Goal: Task Accomplishment & Management: Use online tool/utility

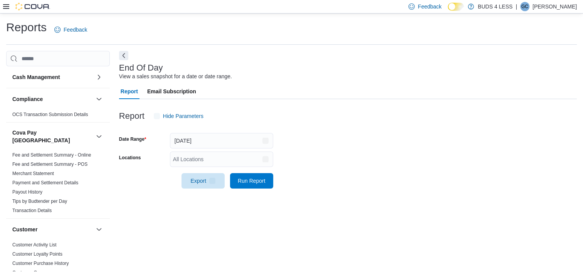
scroll to position [4, 0]
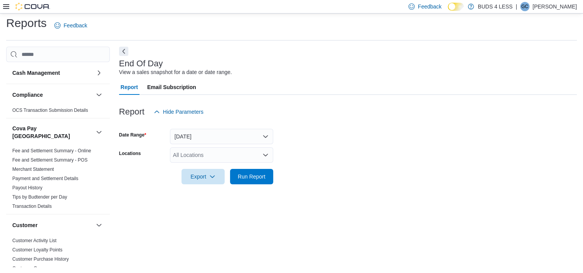
click at [274, 179] on form "Date Range [DATE] Locations All Locations Export Run Report" at bounding box center [348, 152] width 458 height 65
click at [262, 177] on span "Run Report" at bounding box center [252, 176] width 28 height 8
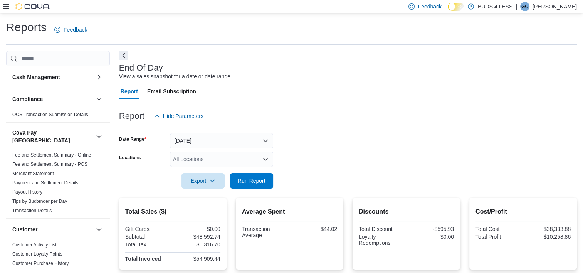
click at [186, 152] on div "All Locations" at bounding box center [221, 159] width 103 height 15
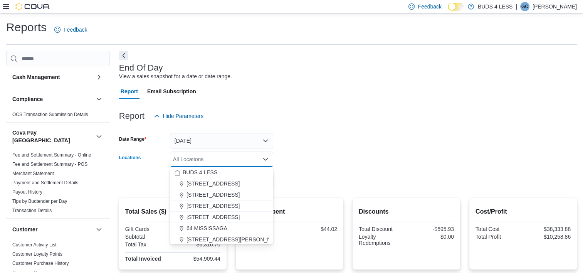
click at [219, 184] on span "[STREET_ADDRESS]" at bounding box center [213, 184] width 53 height 8
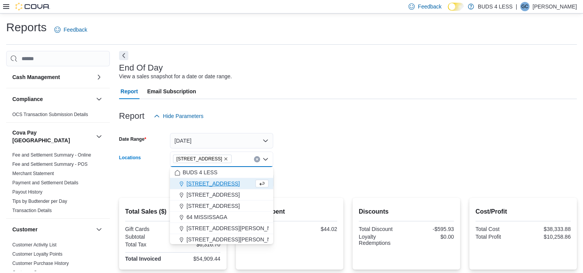
click at [323, 171] on div at bounding box center [348, 170] width 458 height 6
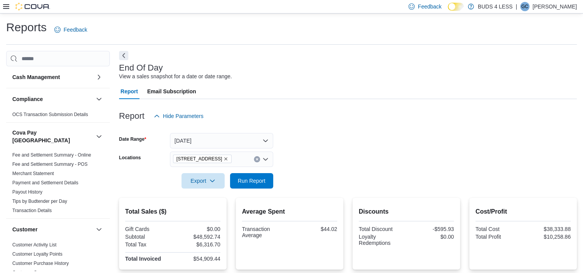
click at [262, 170] on div at bounding box center [348, 170] width 458 height 6
drag, startPoint x: 261, startPoint y: 179, endPoint x: 261, endPoint y: 172, distance: 6.6
click at [261, 179] on span "Run Report" at bounding box center [252, 181] width 28 height 8
click at [257, 158] on icon "Clear input" at bounding box center [257, 159] width 3 height 3
